Goal: Navigation & Orientation: Find specific page/section

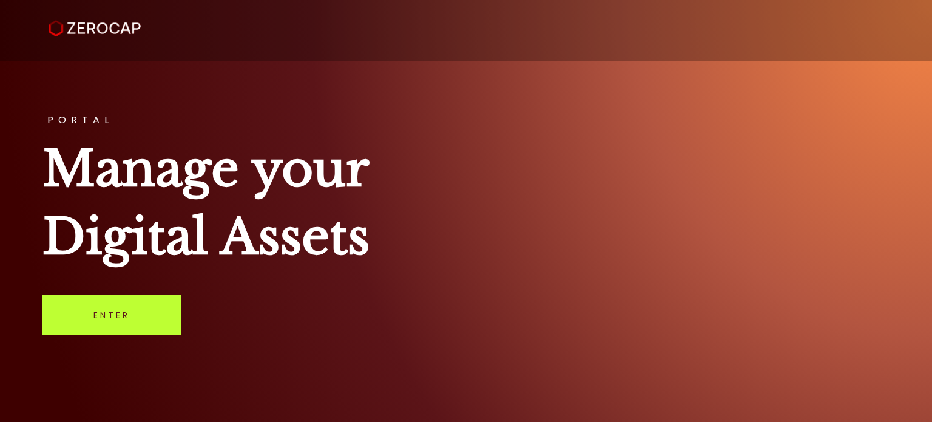
click at [114, 315] on link "Enter" at bounding box center [111, 315] width 139 height 40
